Goal: Task Accomplishment & Management: Manage account settings

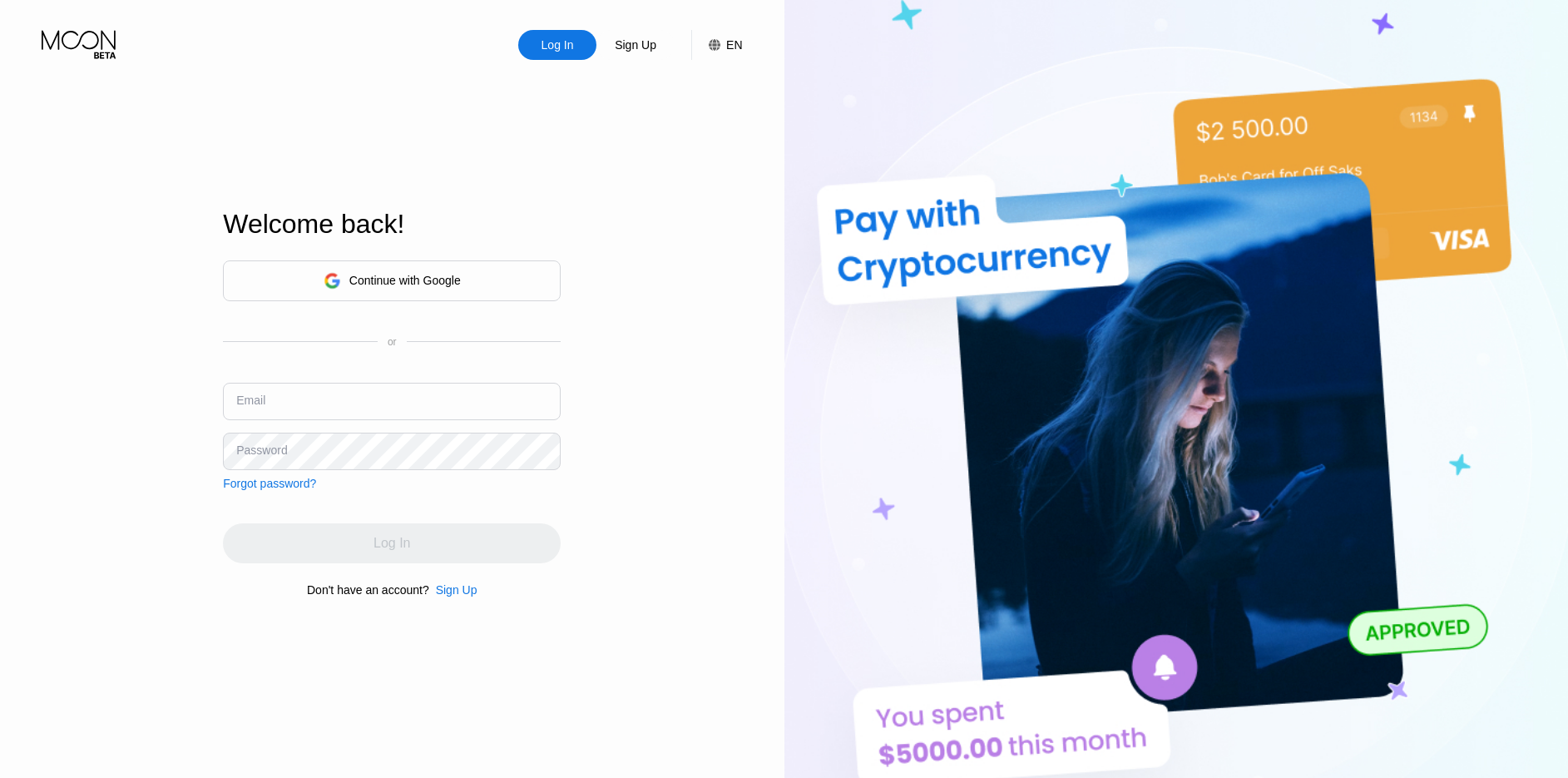
type input "myserver123@aminyx.com"
click at [704, 522] on div "Log In Sign Up EN Language Select an item Save Welcome back! Continue with Goog…" at bounding box center [392, 427] width 784 height 856
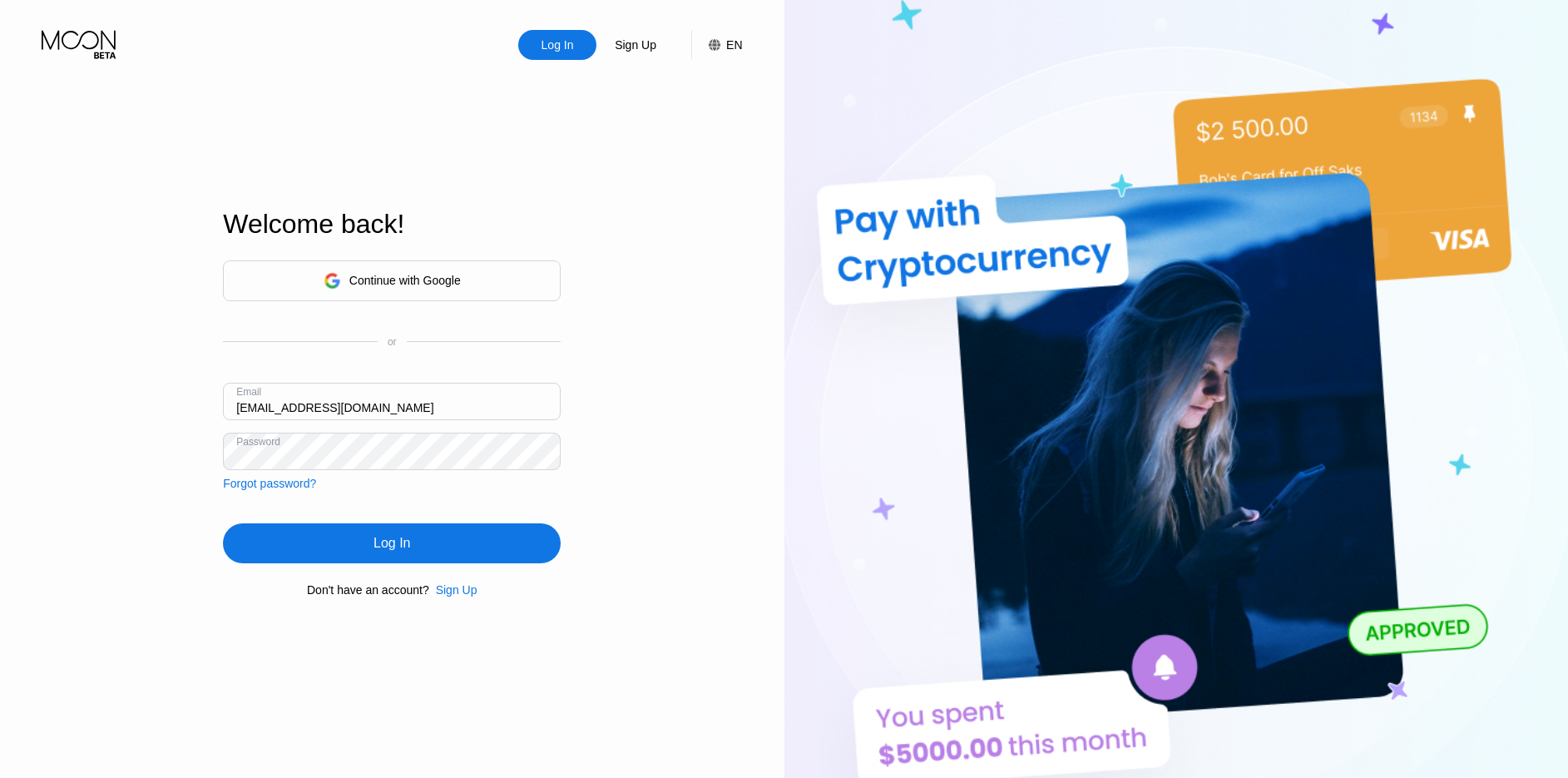
click at [396, 546] on div "Log In" at bounding box center [391, 543] width 36 height 17
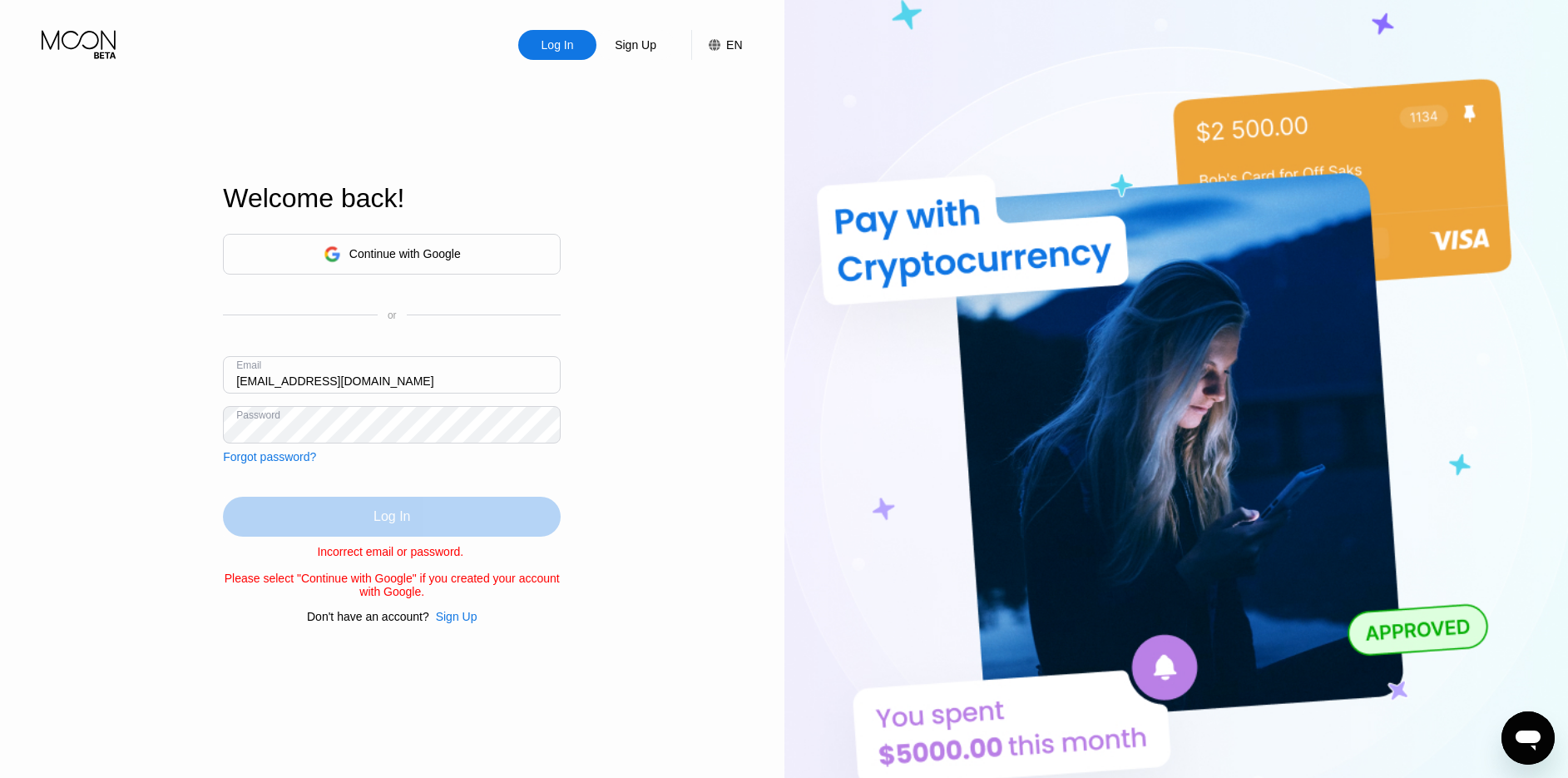
click at [429, 519] on div "Log In" at bounding box center [391, 517] width 338 height 40
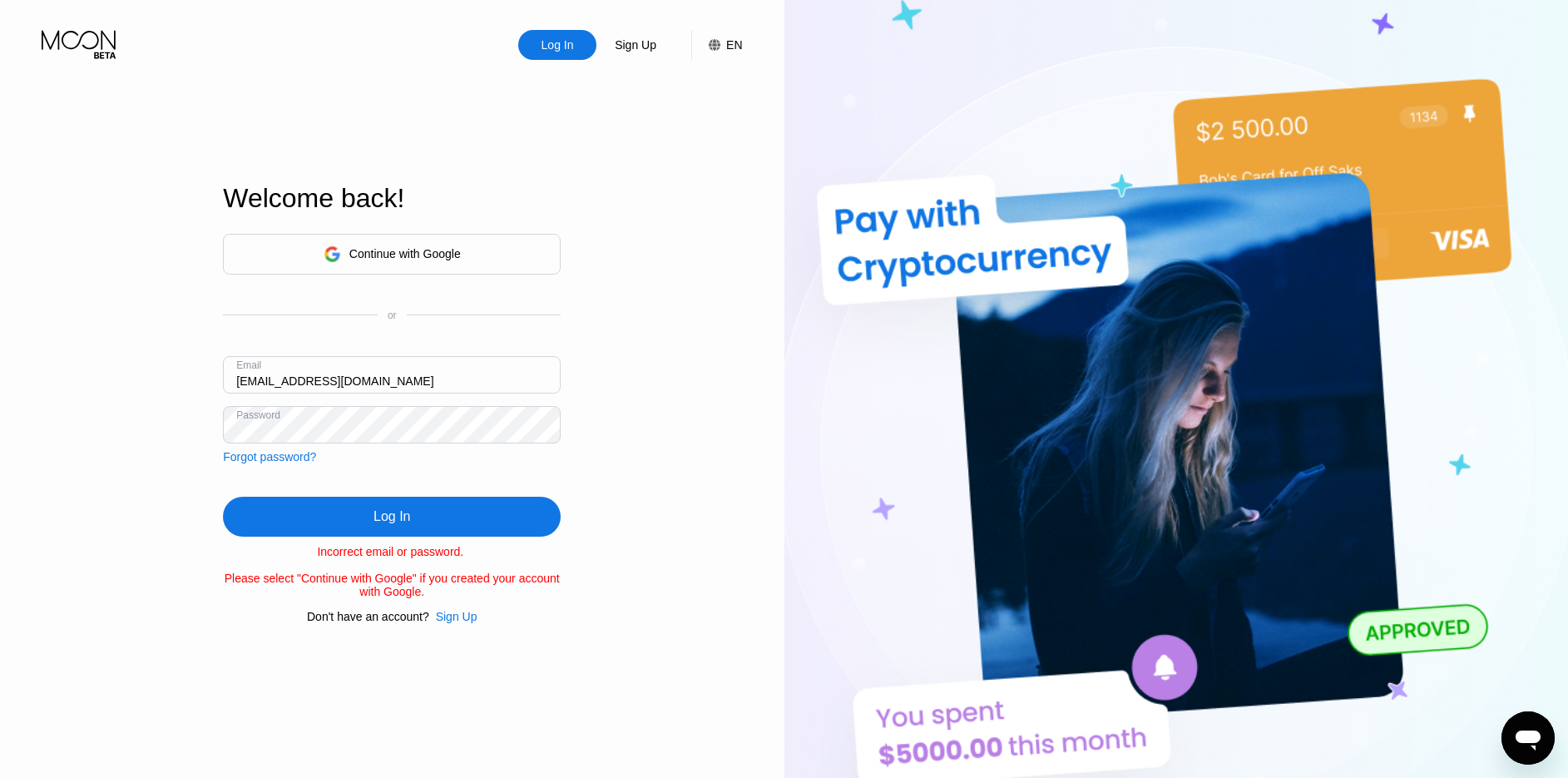
click at [197, 476] on div "Log In Sign Up EN Language Select an item Save Welcome back! Continue with Goog…" at bounding box center [392, 427] width 784 height 856
click at [257, 450] on div "Forgot password?" at bounding box center [269, 456] width 93 height 13
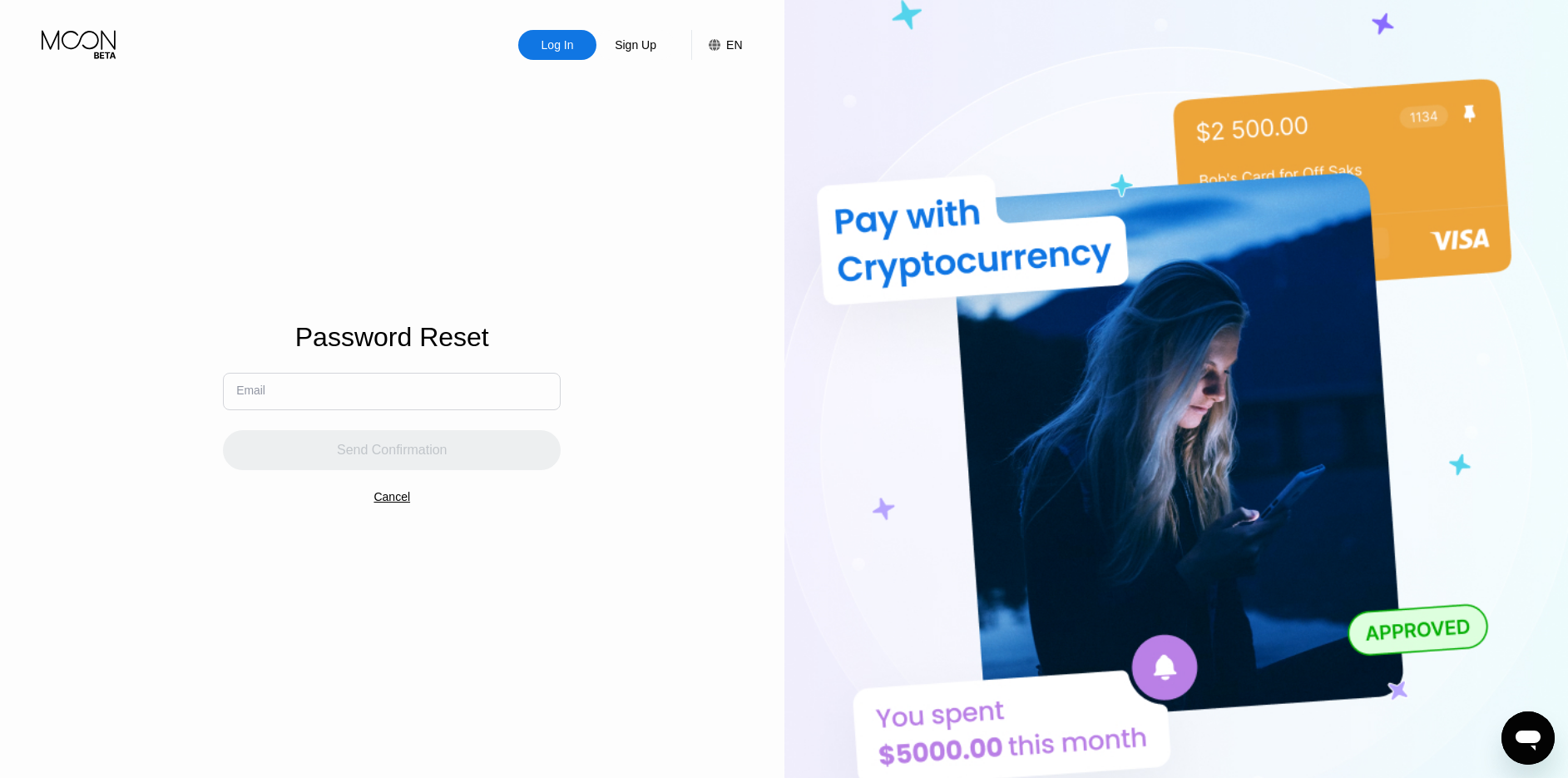
click at [296, 396] on input "text" at bounding box center [391, 391] width 338 height 37
paste input "myserver123@aminyx.com"
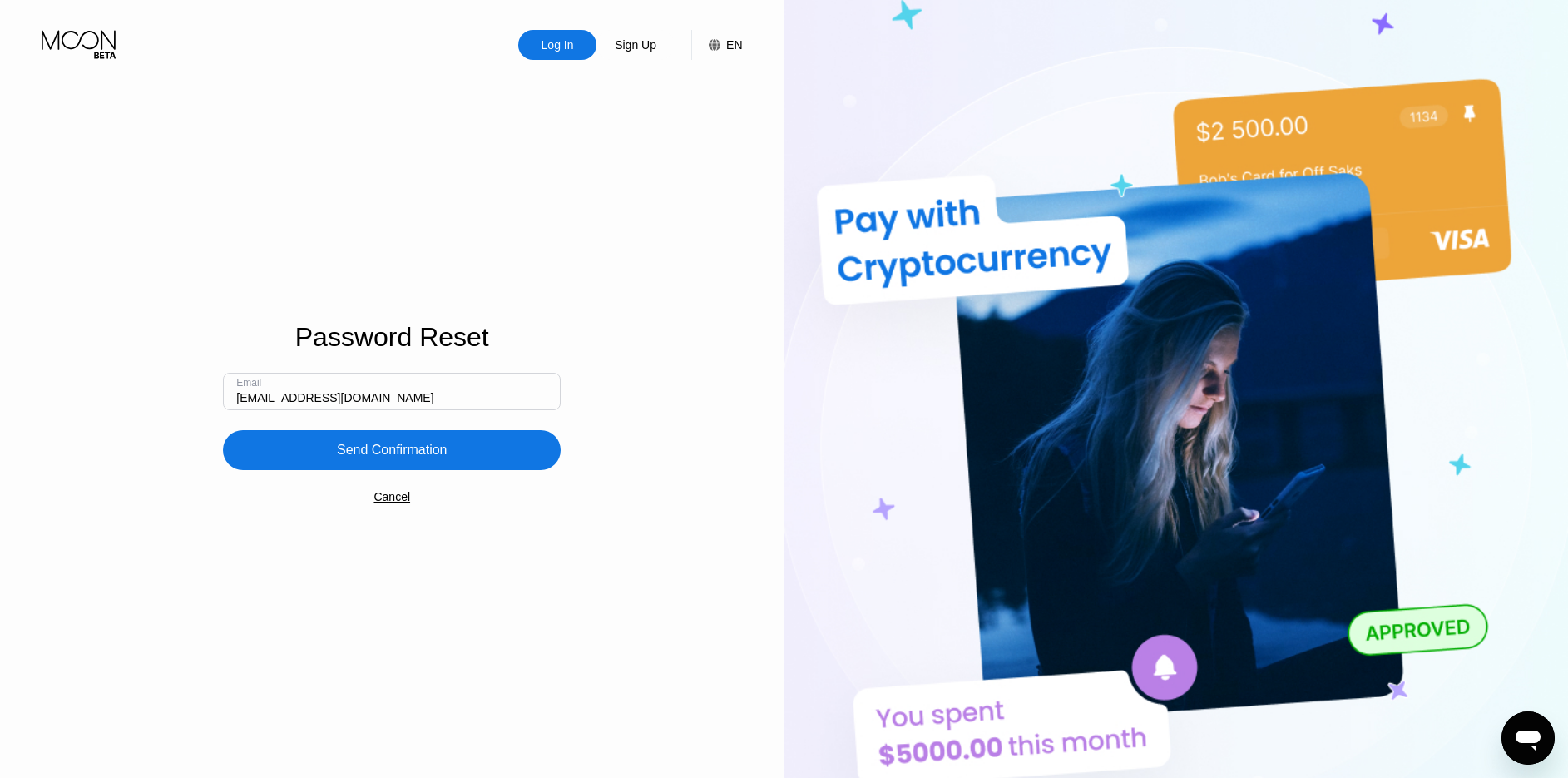
type input "myserver123@aminyx.com"
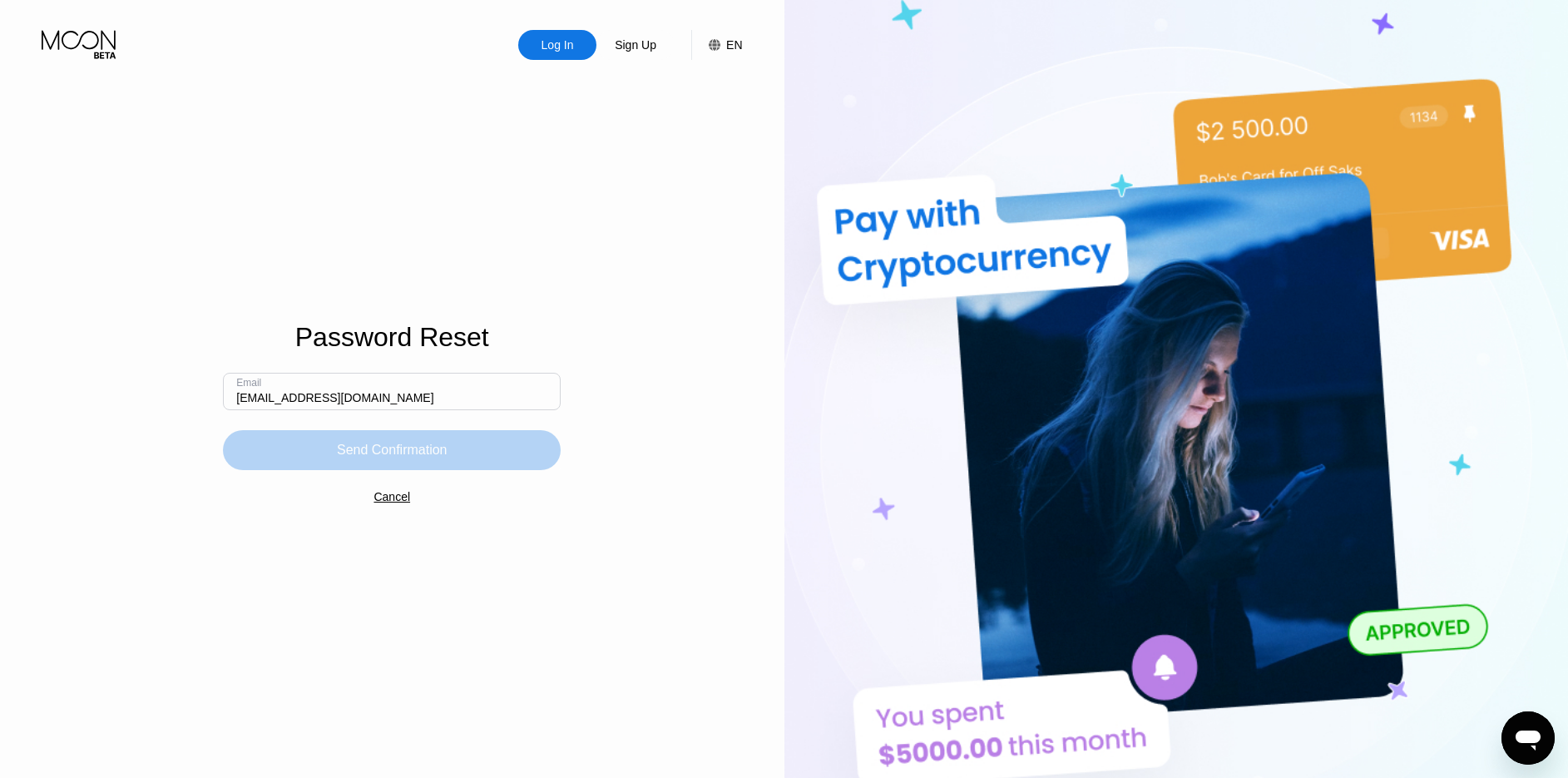
click at [293, 450] on div "Send Confirmation" at bounding box center [391, 450] width 338 height 40
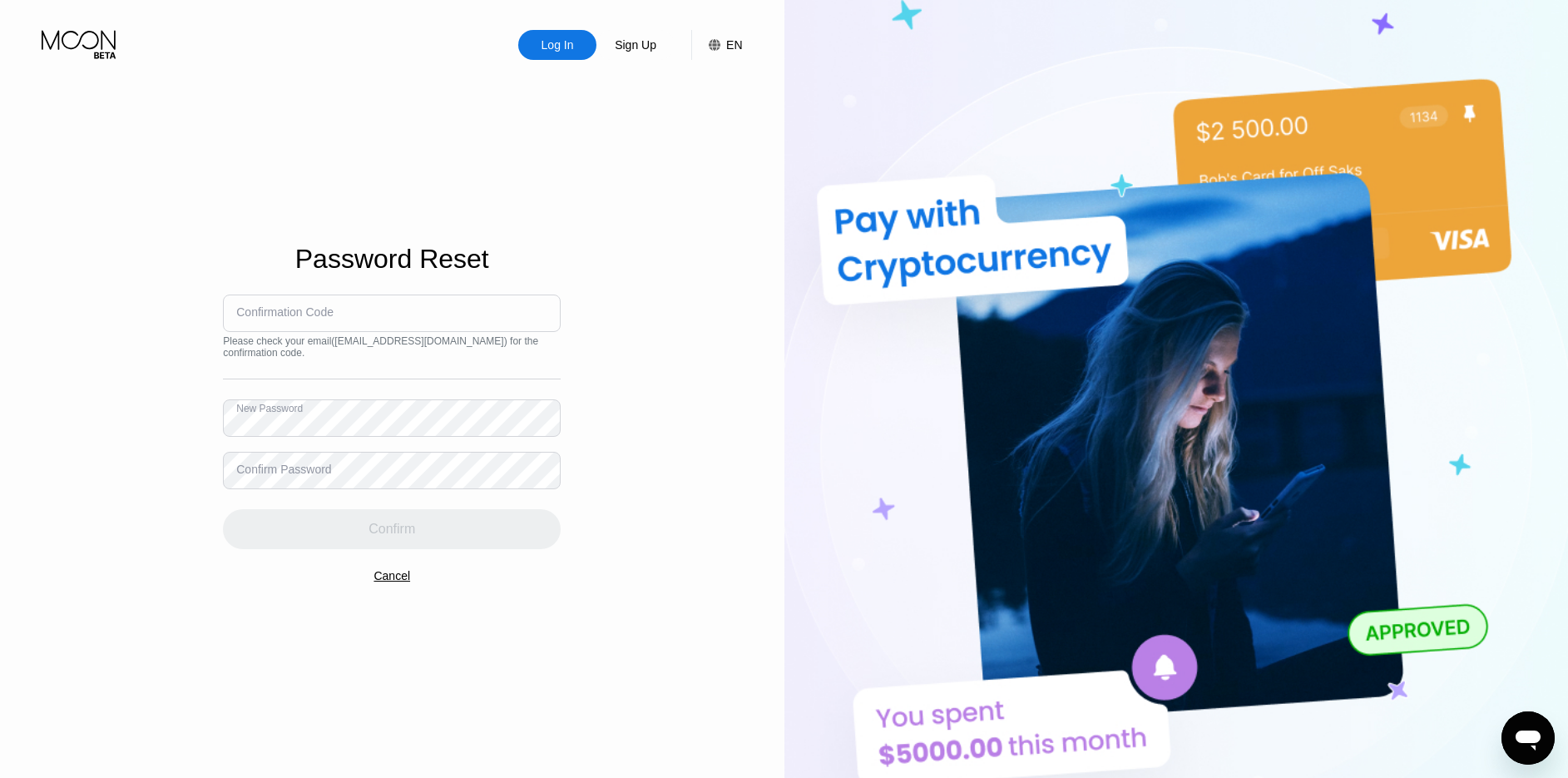
click at [151, 425] on div "Log In Sign Up EN Language Select an item Save Password Reset Confirmation Code…" at bounding box center [392, 427] width 784 height 856
click at [264, 466] on div "Confirm Password" at bounding box center [284, 469] width 95 height 13
click at [293, 310] on div "Confirmation Code" at bounding box center [285, 312] width 97 height 13
click at [270, 310] on div "Confirmation Code" at bounding box center [285, 312] width 97 height 13
drag, startPoint x: 277, startPoint y: 324, endPoint x: 287, endPoint y: 318, distance: 11.7
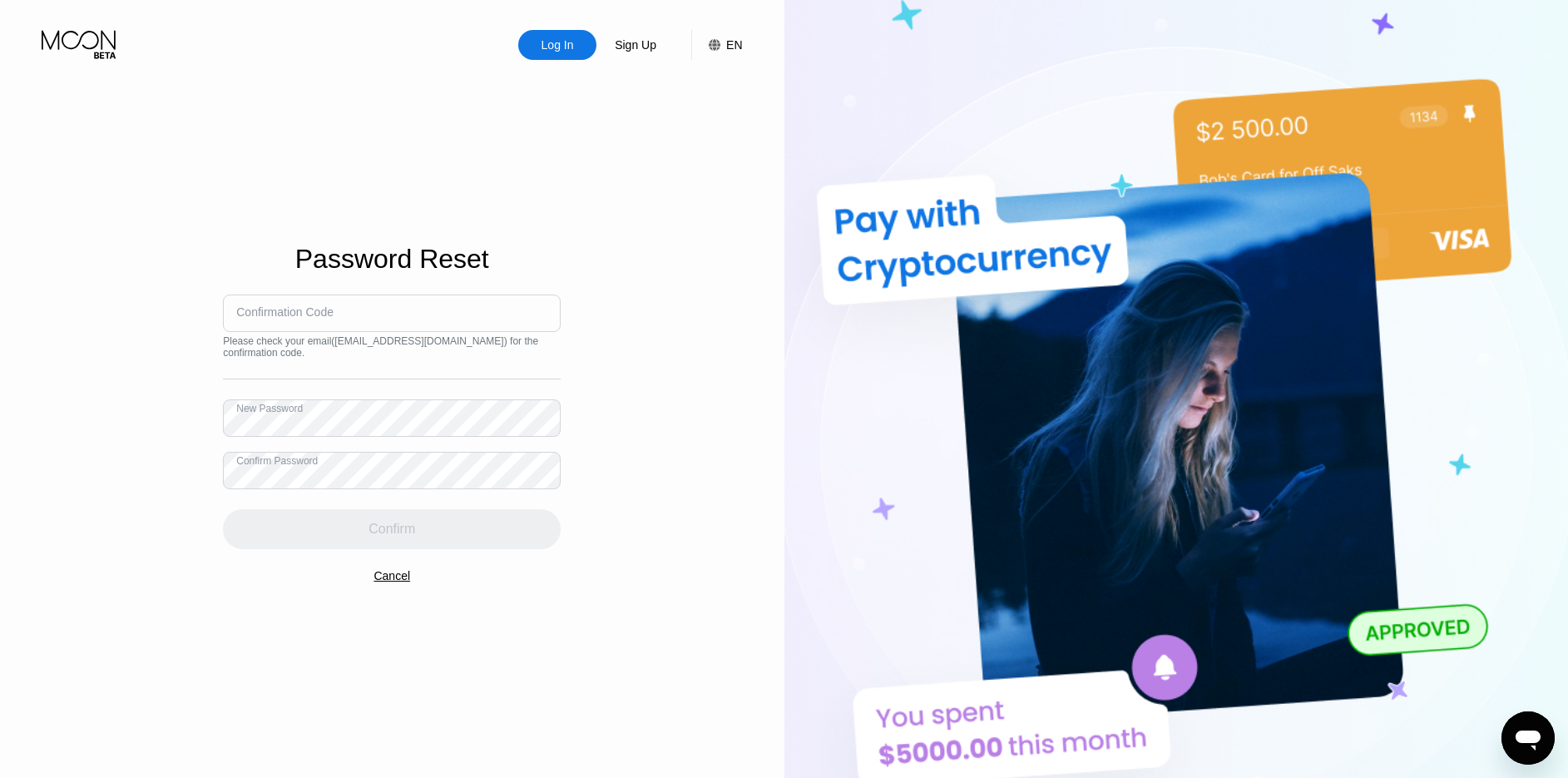
click at [279, 323] on input at bounding box center [391, 313] width 338 height 37
paste input "693195"
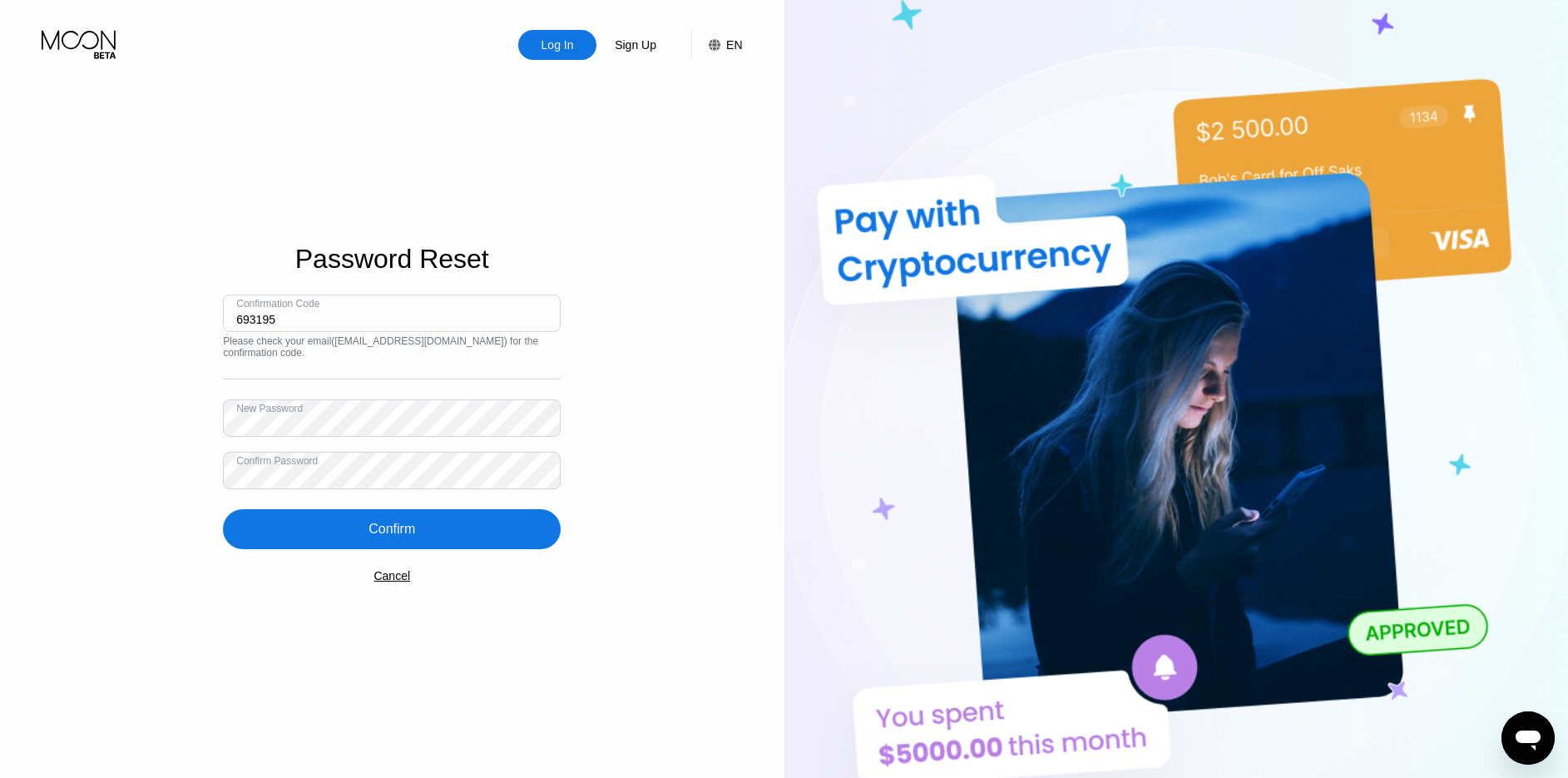
type input "693195"
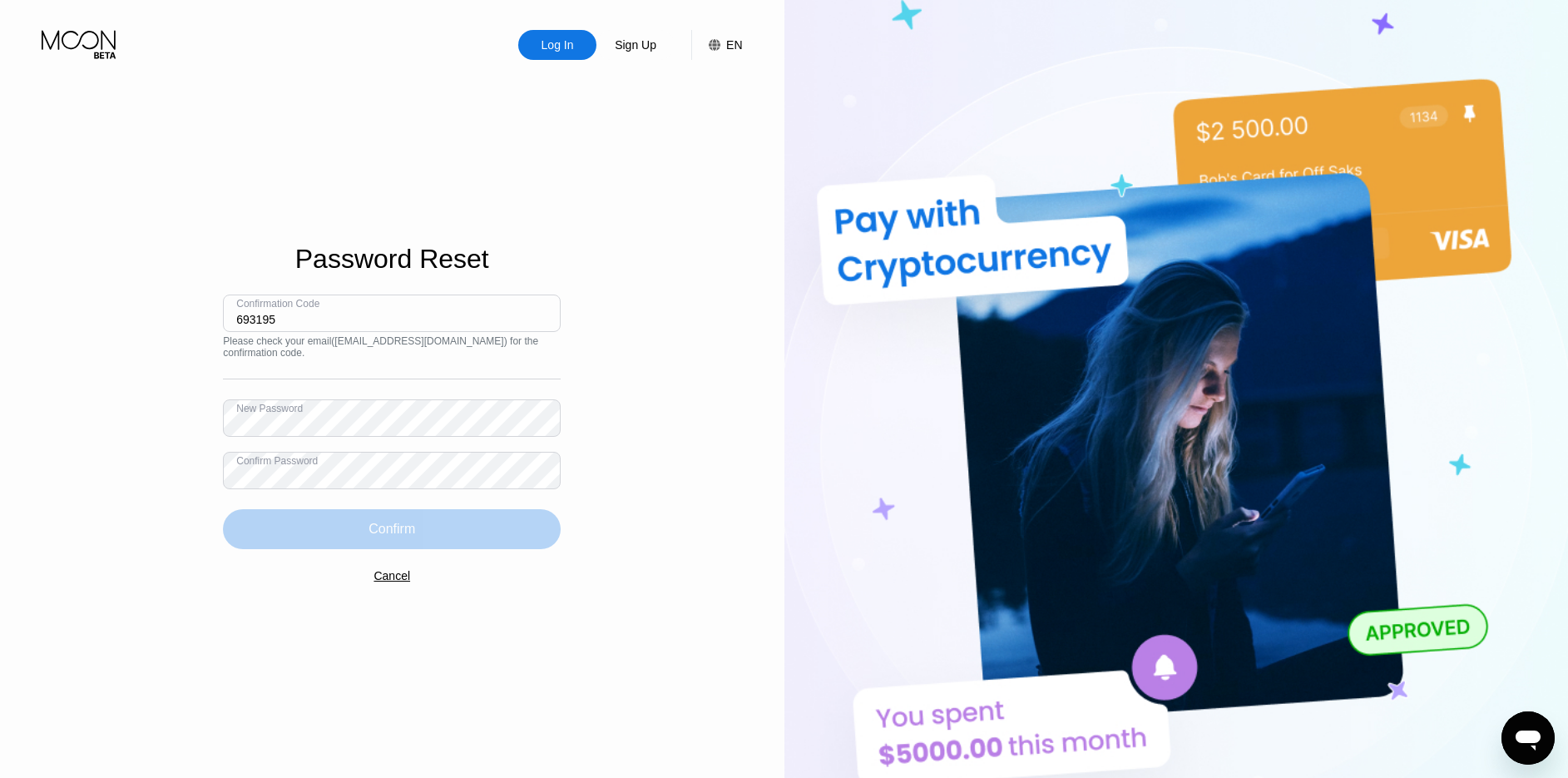
click at [361, 539] on div "Confirm" at bounding box center [391, 529] width 338 height 40
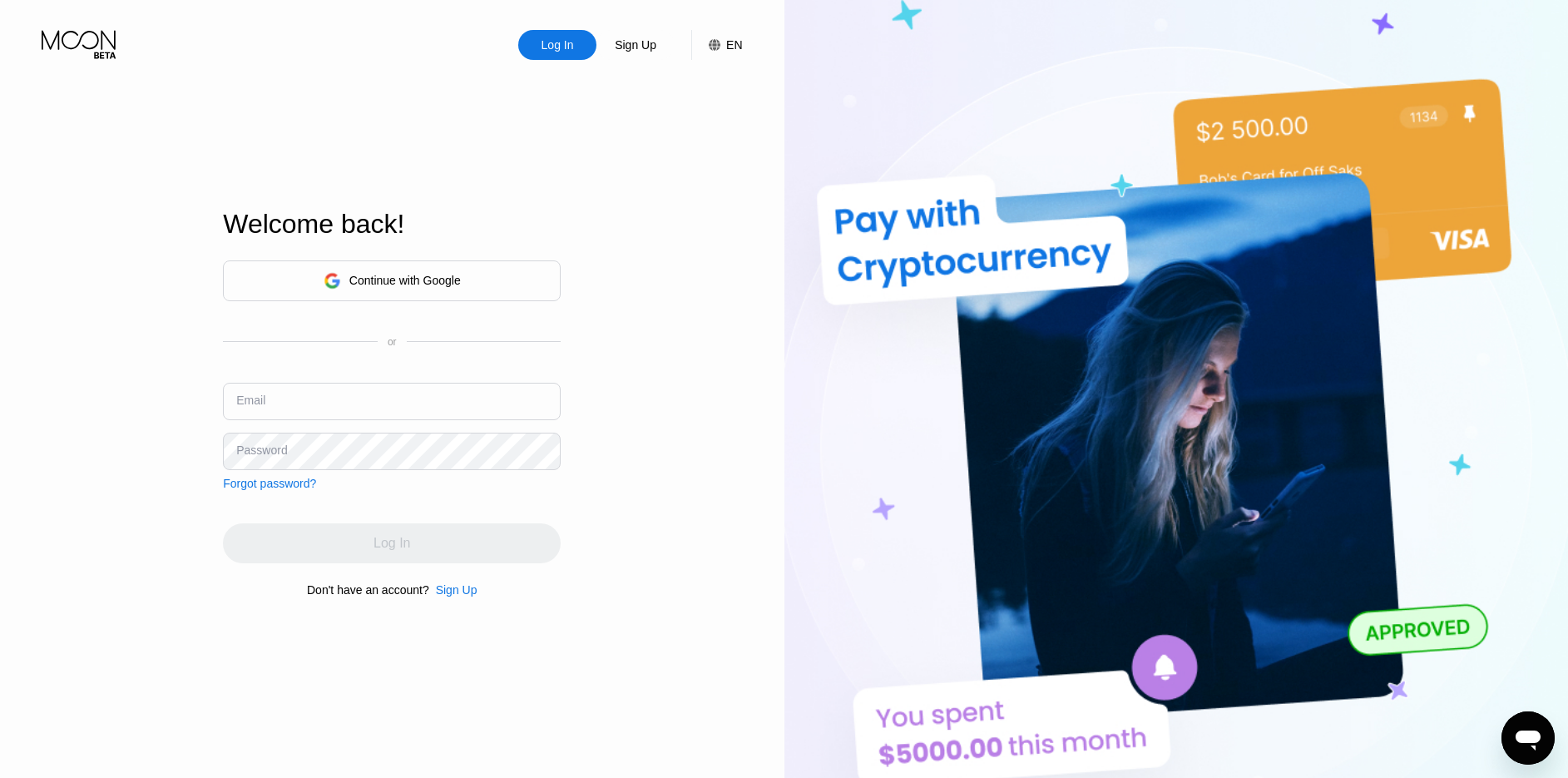
type input "myserver123@aminyx.com"
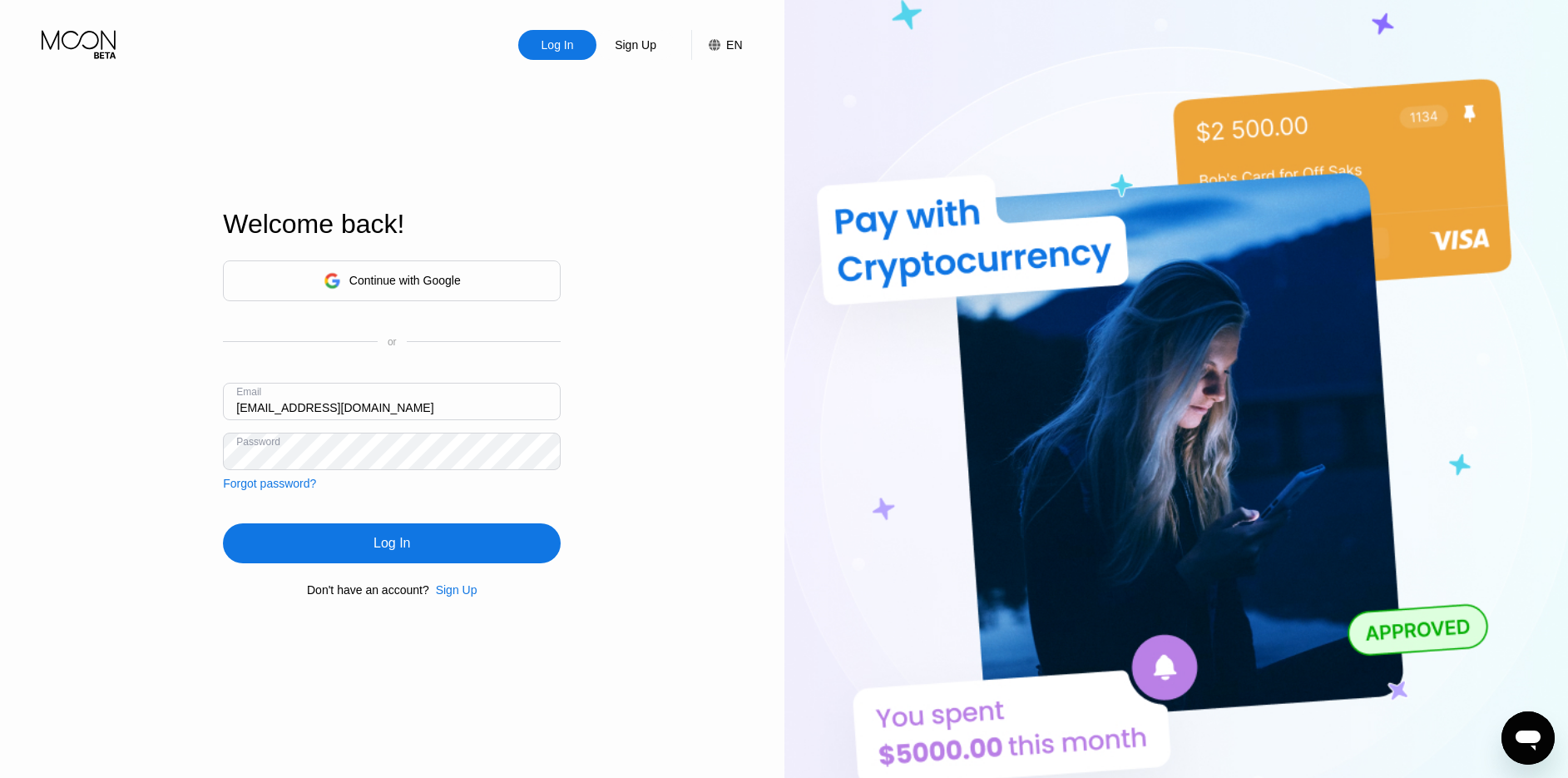
click at [147, 440] on div "Log In Sign Up EN Language Select an item Save Welcome back! Continue with Goog…" at bounding box center [392, 427] width 784 height 856
click at [301, 547] on div "Log In" at bounding box center [391, 542] width 338 height 40
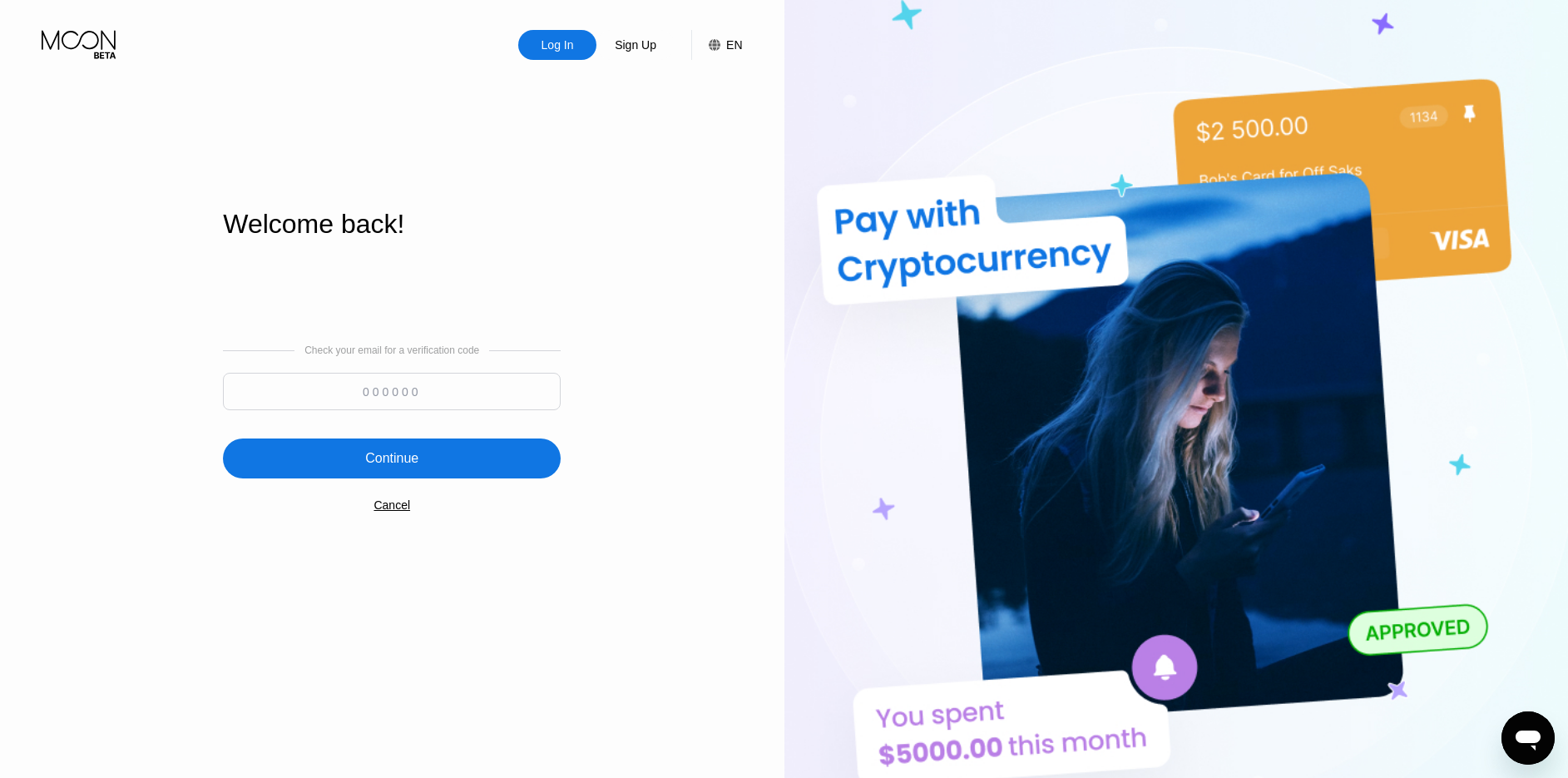
click at [340, 400] on input at bounding box center [391, 391] width 338 height 37
paste input "291523"
type input "291523"
click at [334, 449] on div "Continue" at bounding box center [391, 458] width 338 height 40
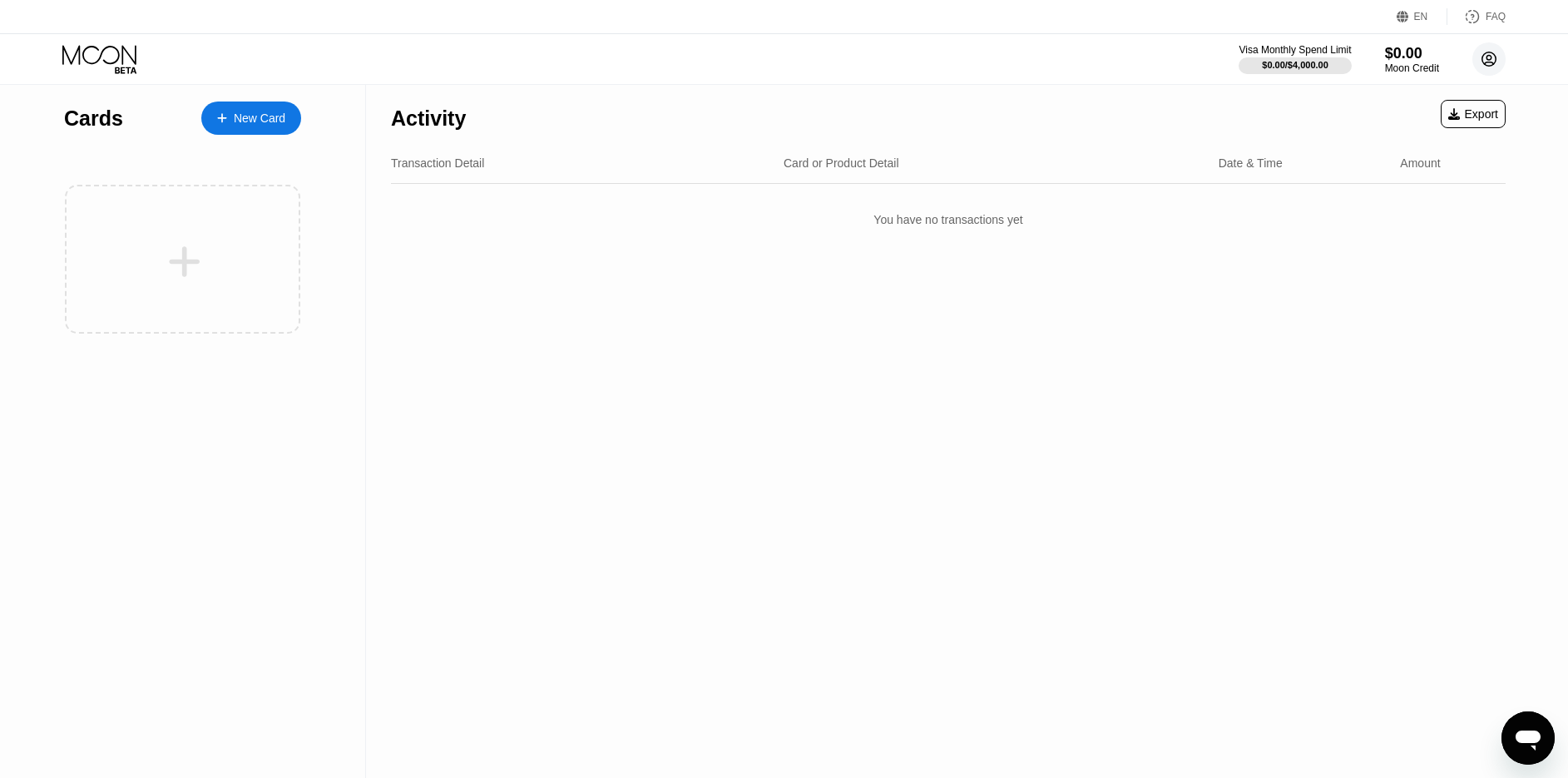
click at [1486, 56] on circle at bounding box center [1489, 59] width 33 height 33
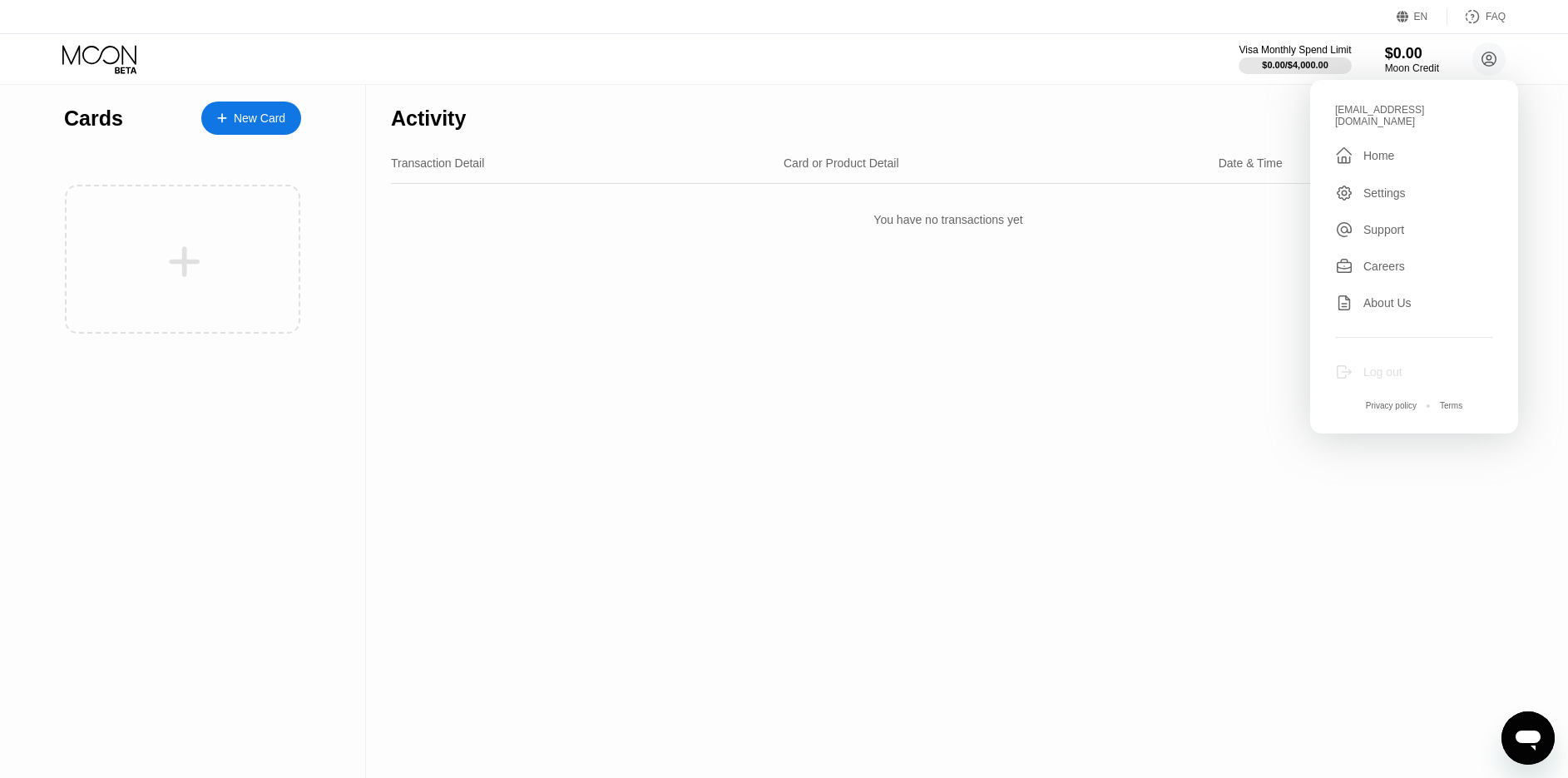
click at [1388, 368] on div "Log out" at bounding box center [1383, 372] width 39 height 13
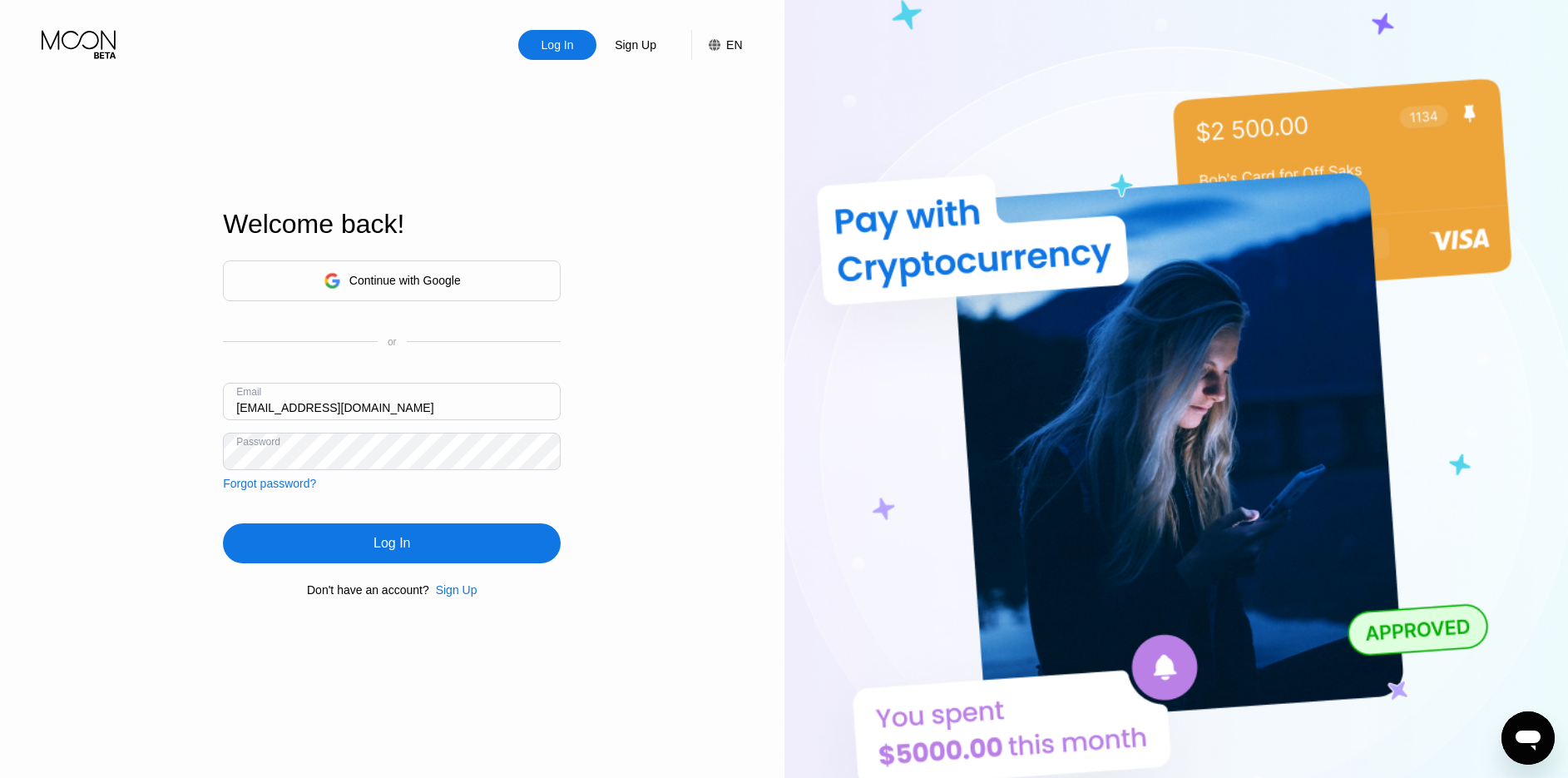
click at [248, 402] on input "myserver123@aminyx.com" at bounding box center [391, 402] width 338 height 37
drag, startPoint x: 401, startPoint y: 407, endPoint x: 155, endPoint y: 389, distance: 246.7
click at [155, 389] on div "Log In Sign Up EN Language Select an item Save Welcome back! Continue with Goog…" at bounding box center [392, 427] width 784 height 856
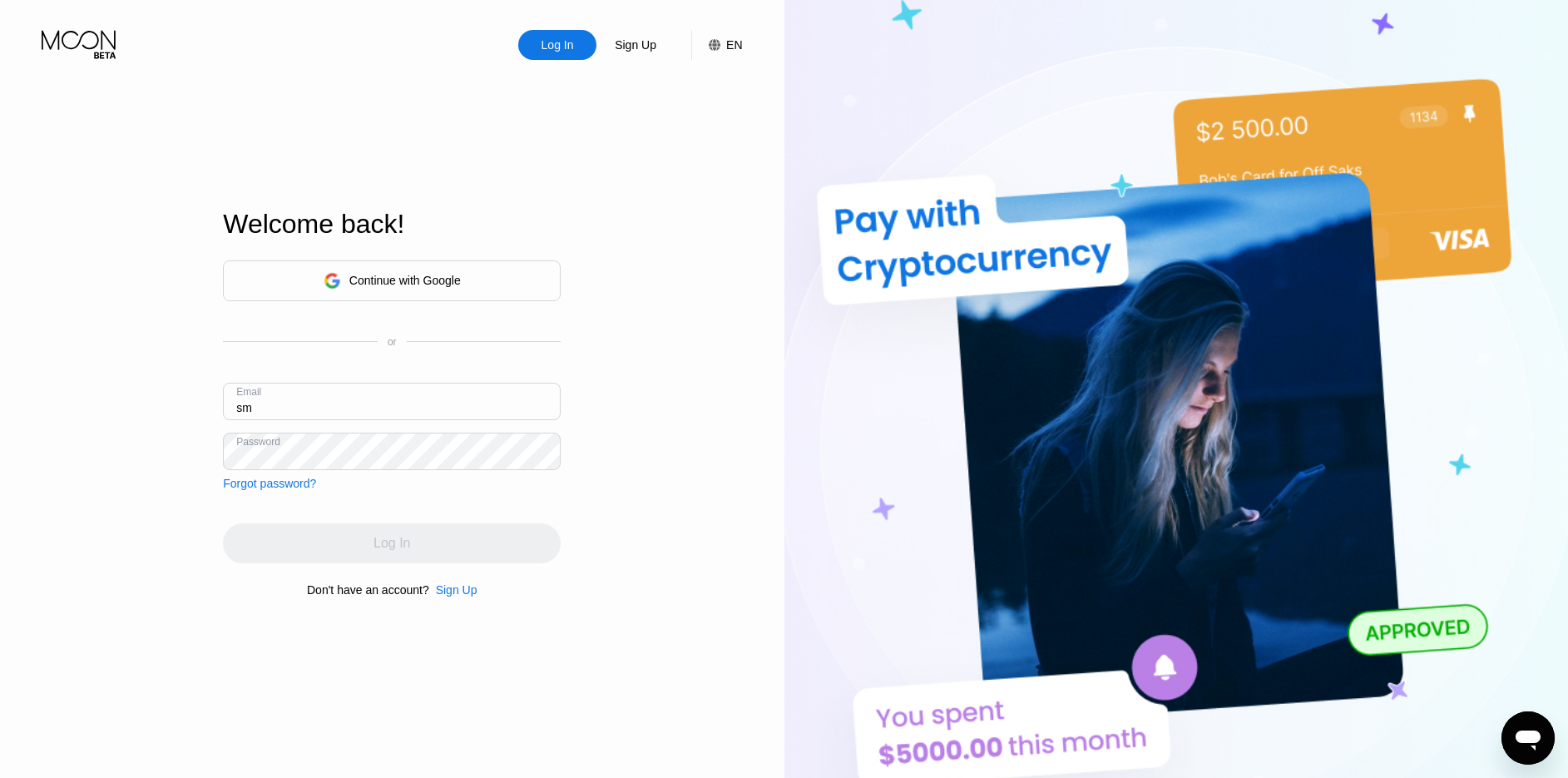
type input "s"
click at [421, 263] on div "Continue with Google" at bounding box center [391, 281] width 338 height 41
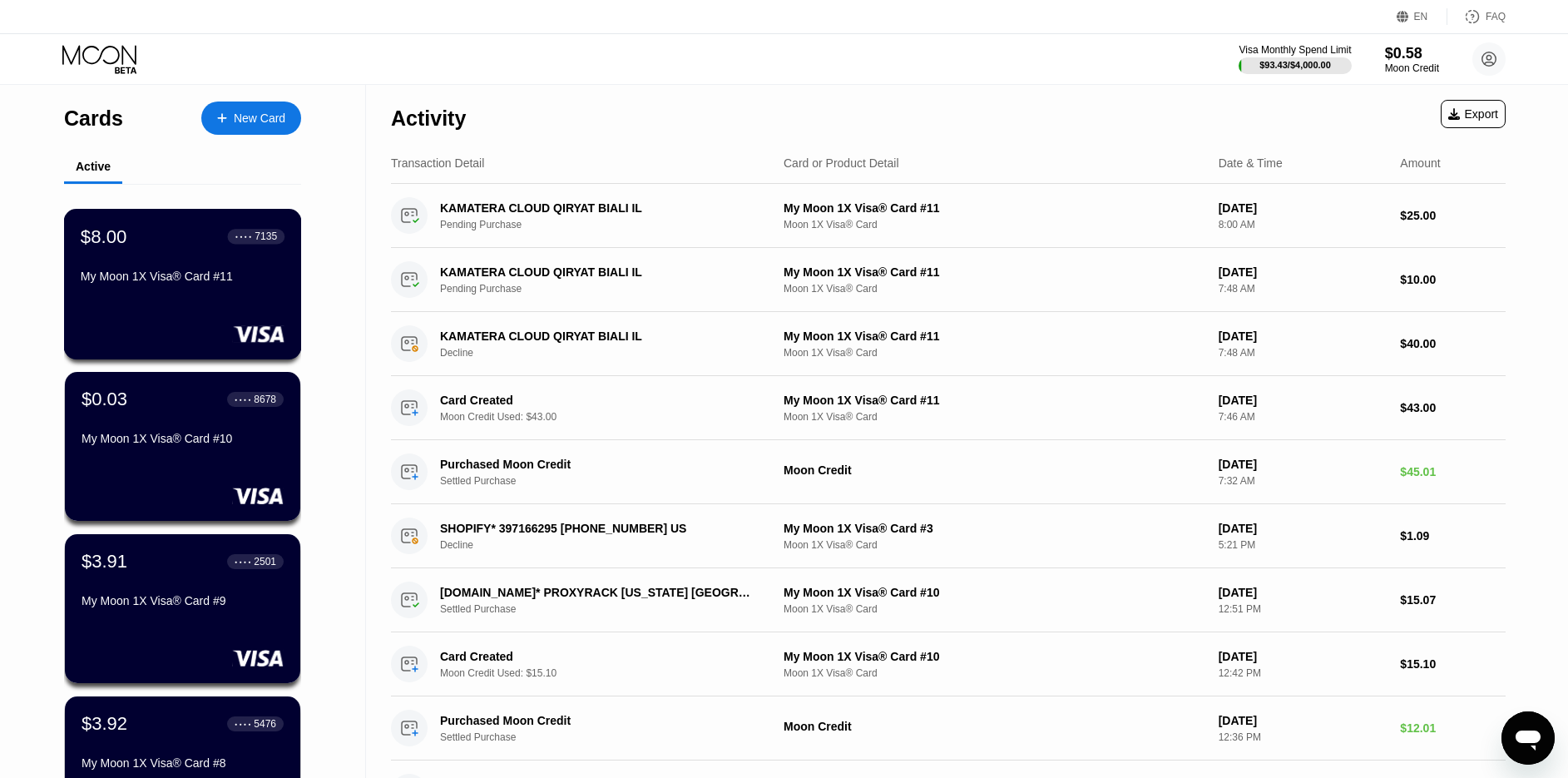
click at [181, 278] on div "My Moon 1X Visa® Card #11" at bounding box center [183, 276] width 204 height 13
click at [175, 283] on div "My Moon 1X Visa® Card #11" at bounding box center [183, 276] width 204 height 13
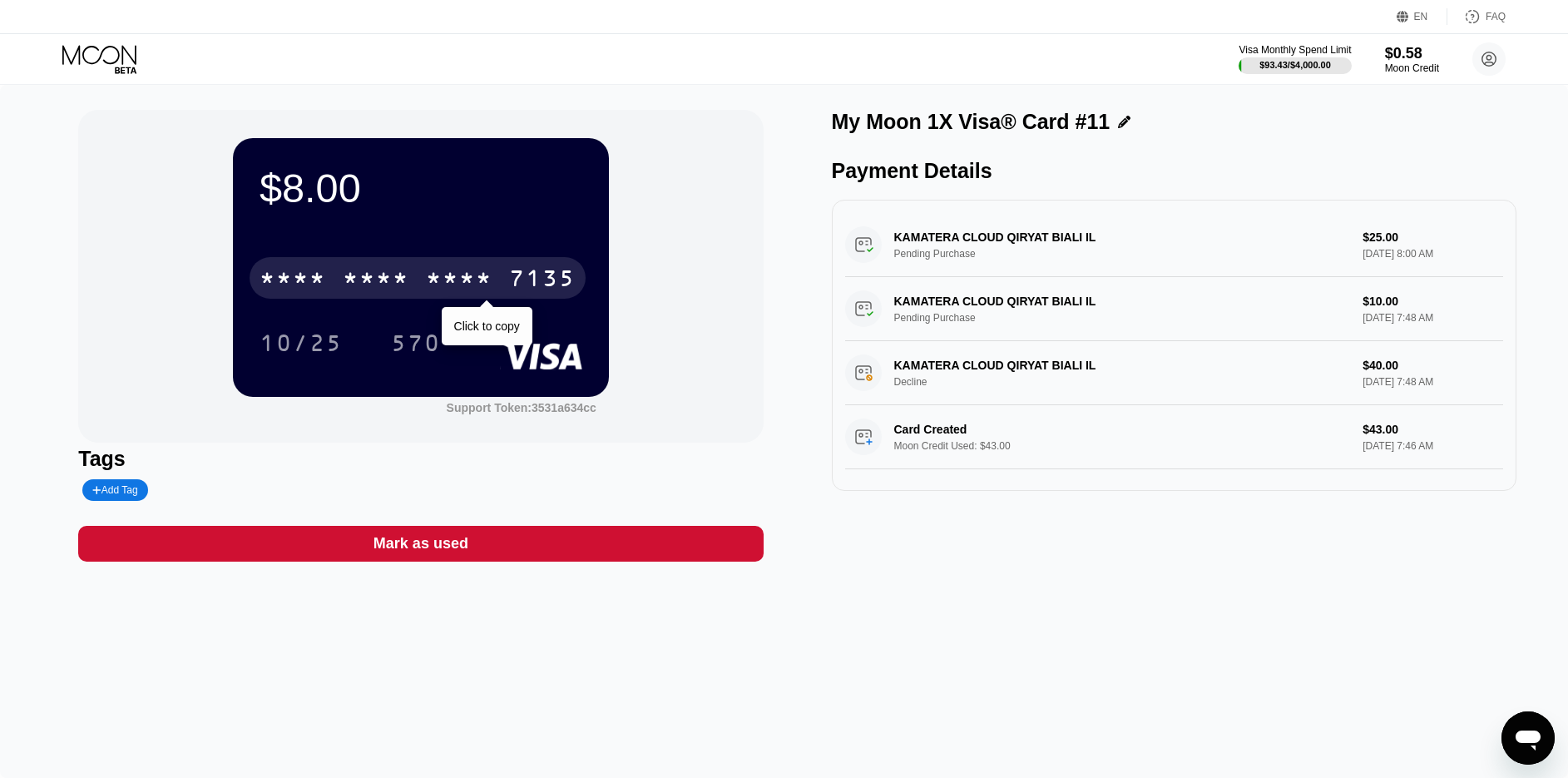
click at [355, 273] on div "* * * *" at bounding box center [376, 280] width 67 height 27
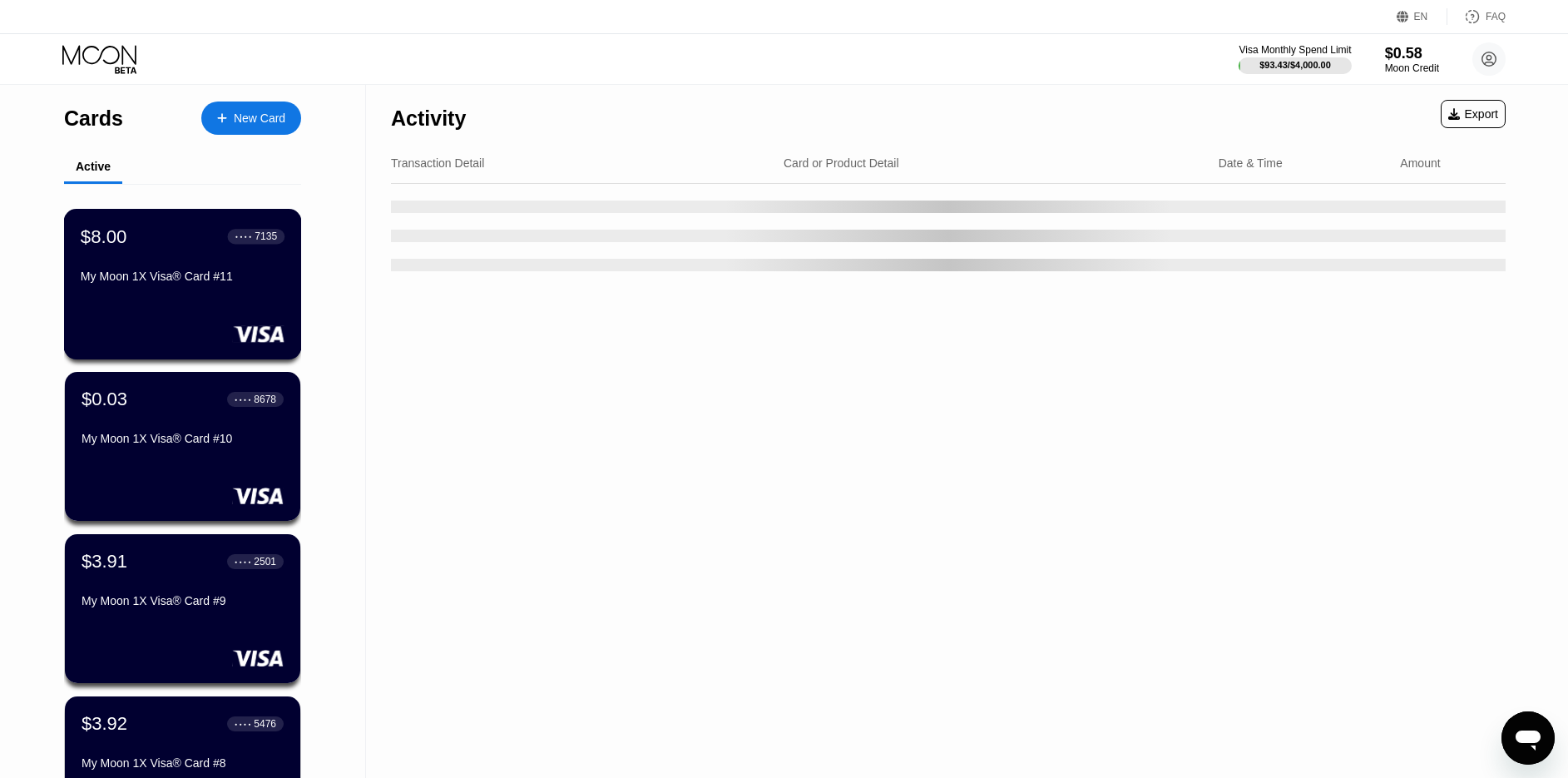
click at [171, 278] on div "My Moon 1X Visa® Card #11" at bounding box center [183, 276] width 204 height 13
